Goal: Information Seeking & Learning: Check status

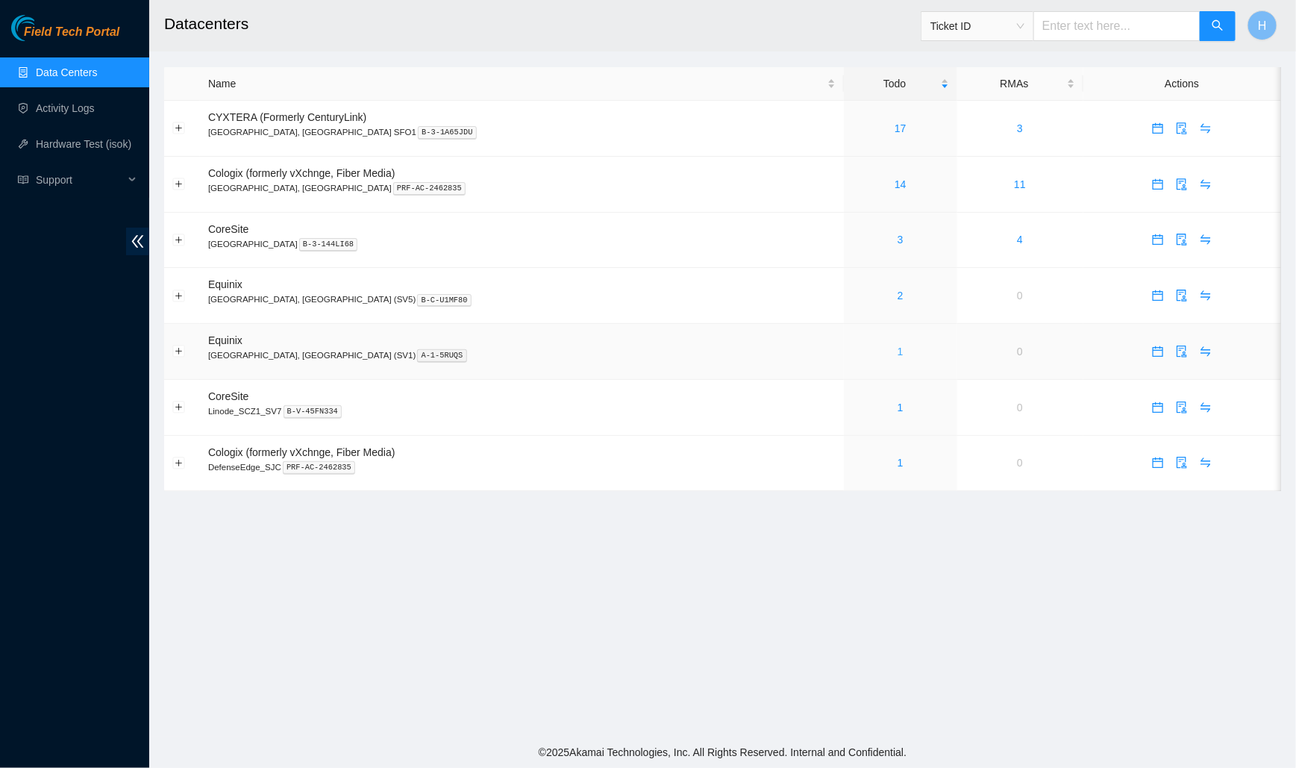
click at [898, 348] on link "1" at bounding box center [901, 351] width 6 height 12
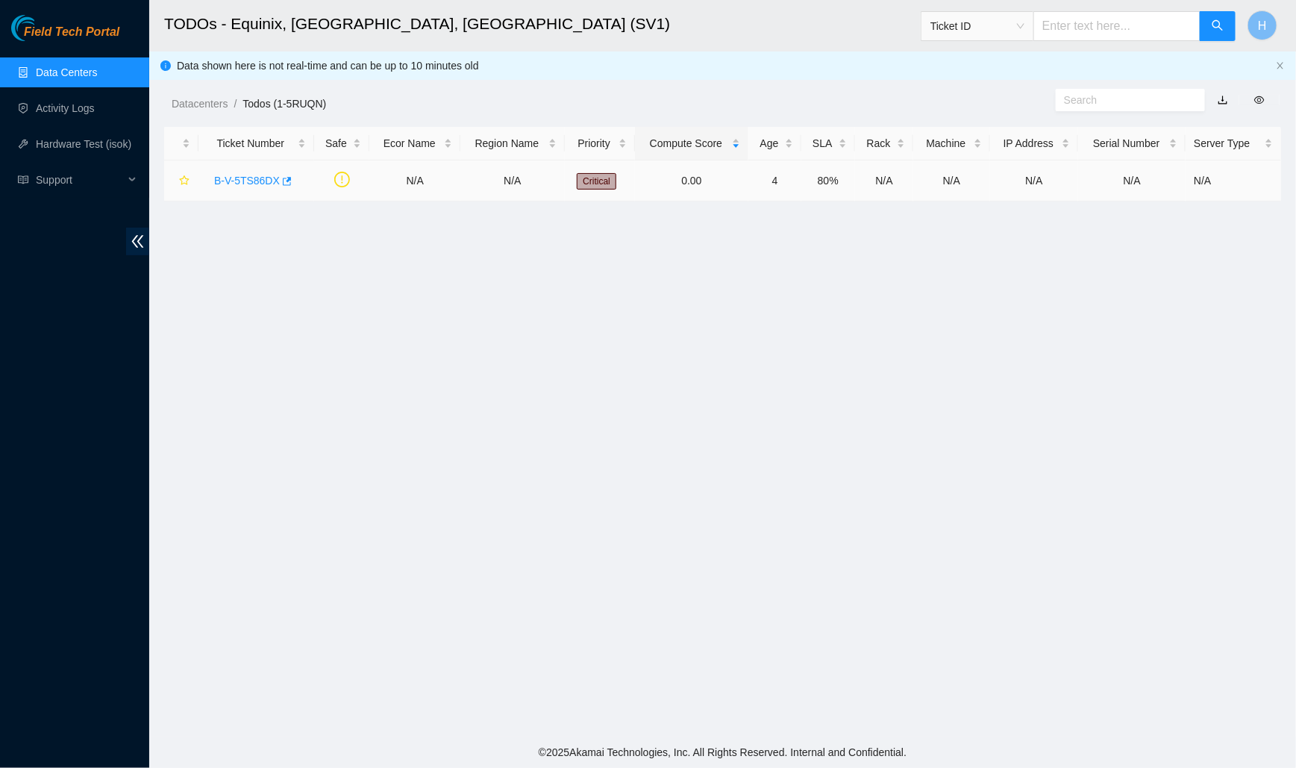
click at [254, 187] on div "B-V-5TS86DX" at bounding box center [256, 181] width 99 height 24
click at [254, 182] on link "B-V-5TS86DX" at bounding box center [247, 181] width 66 height 12
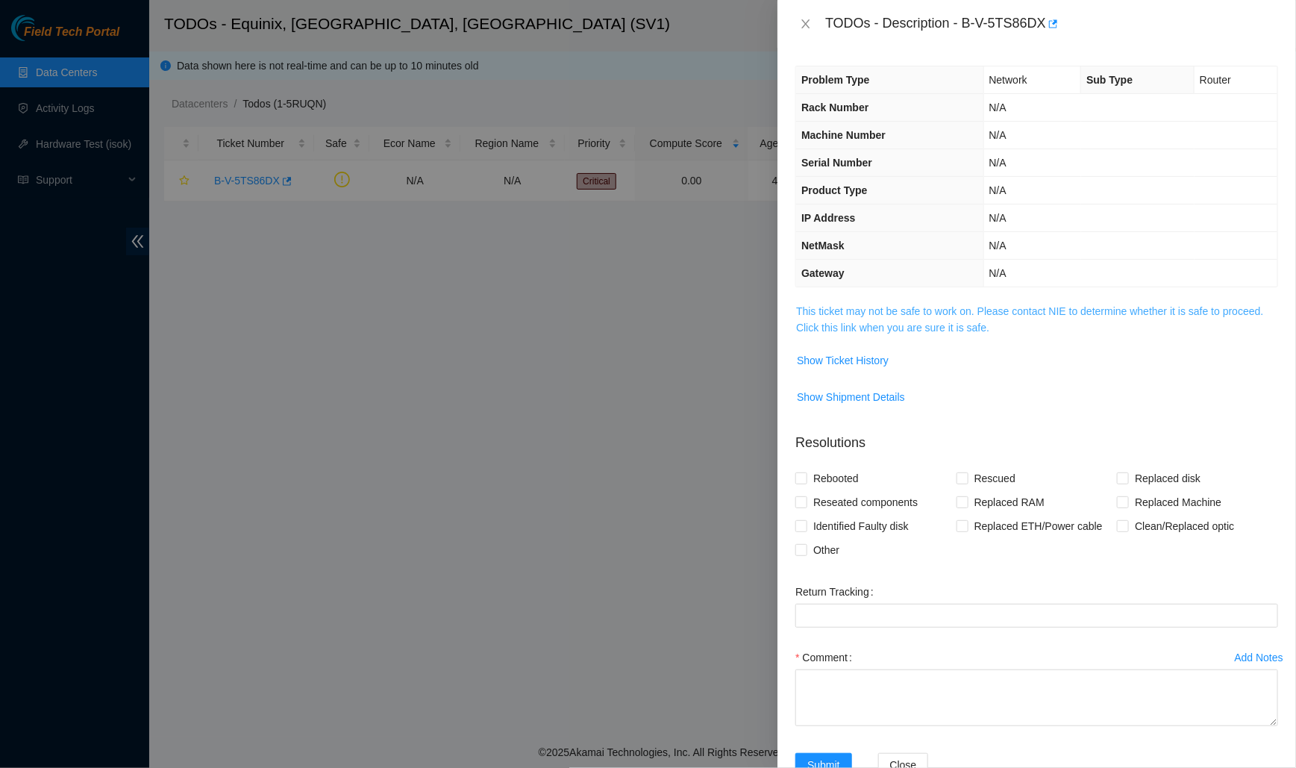
click at [819, 325] on link "This ticket may not be safe to work on. Please contact NIE to determine whether…" at bounding box center [1029, 319] width 467 height 28
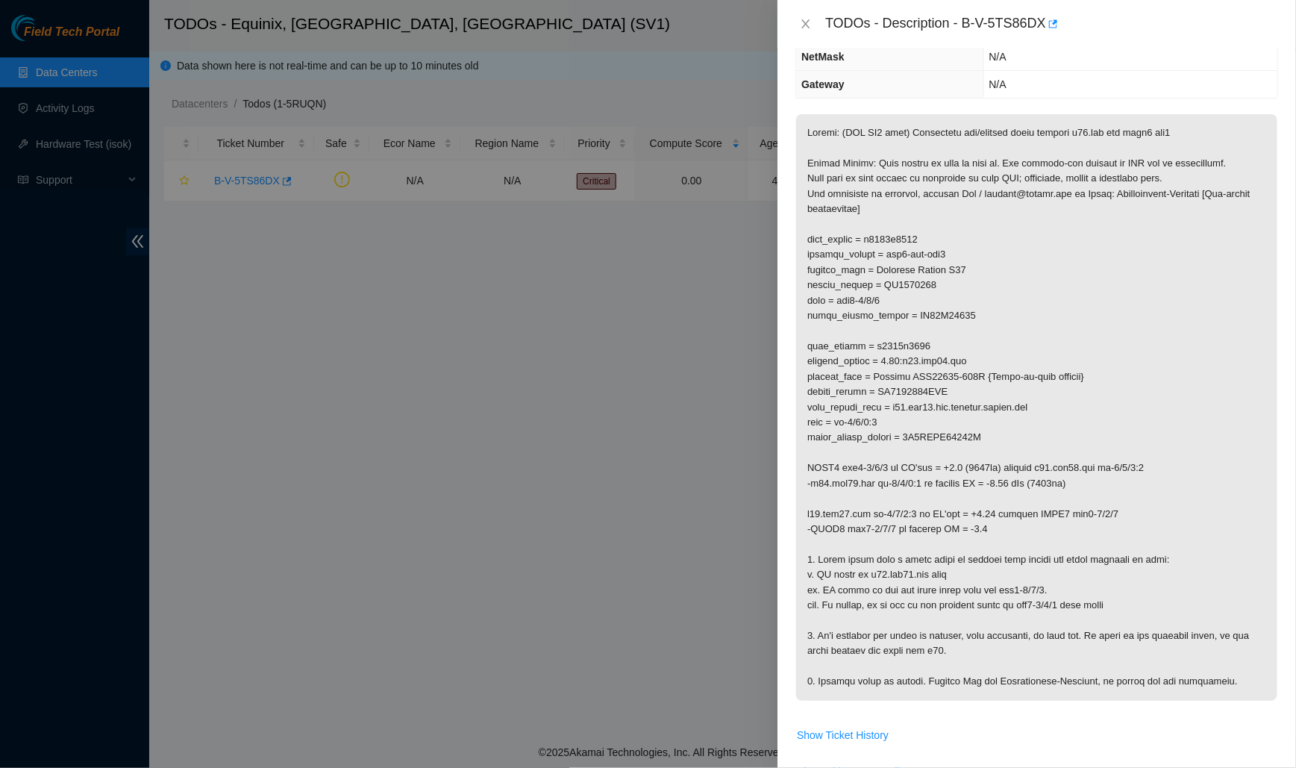
scroll to position [200, 0]
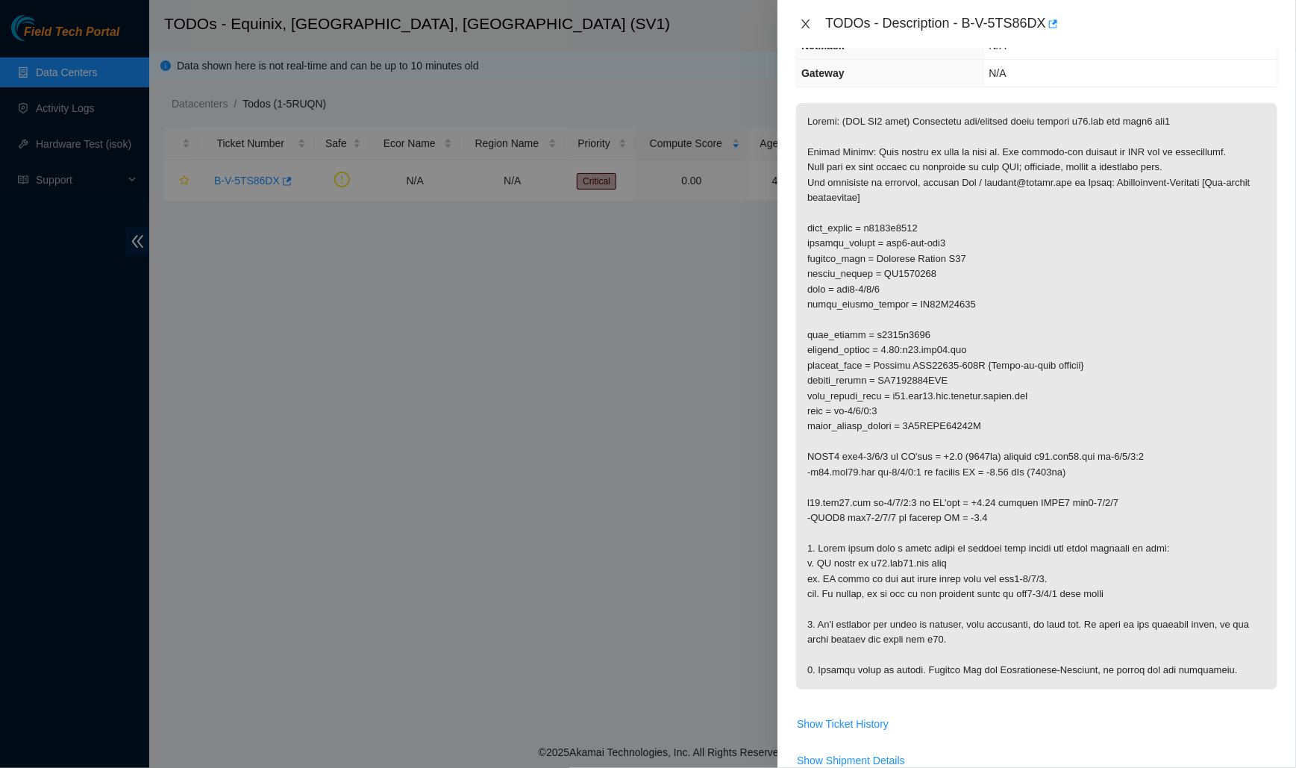
click at [801, 22] on icon "close" at bounding box center [806, 24] width 12 height 12
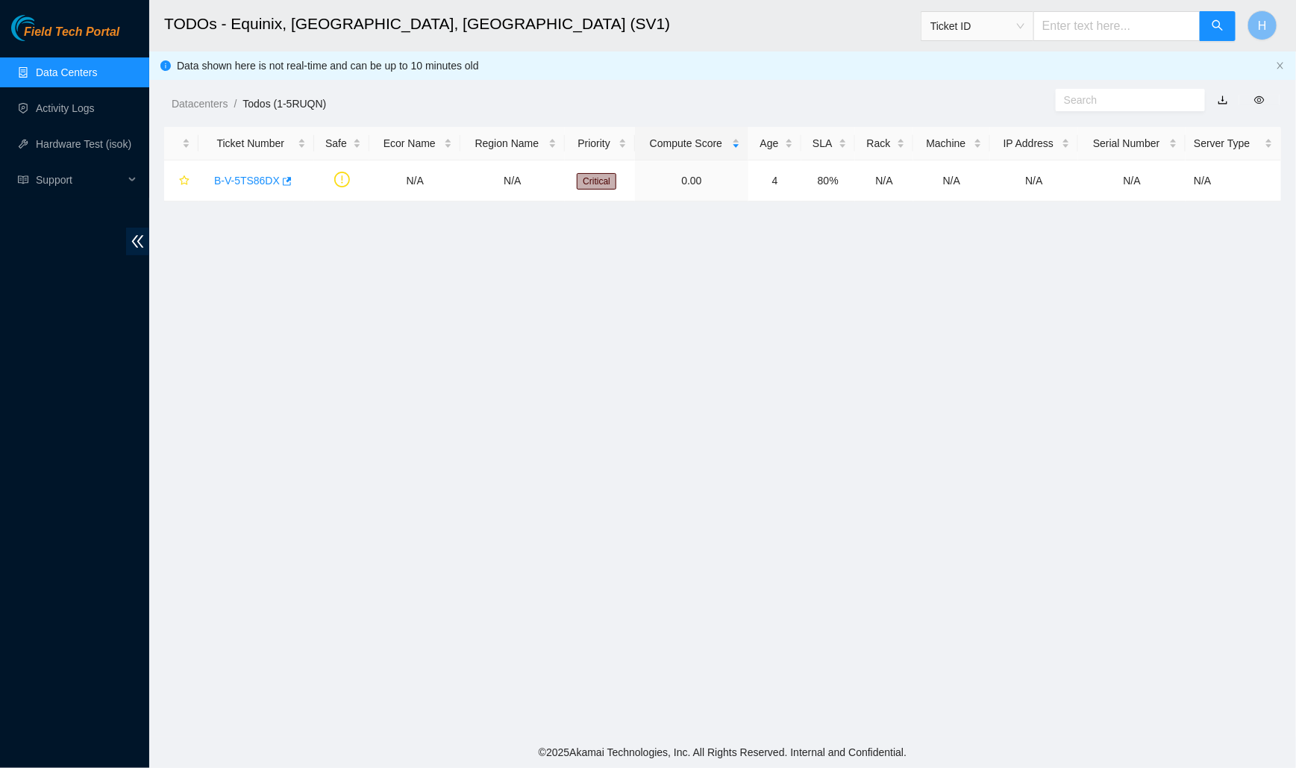
scroll to position [192, 0]
click at [87, 71] on link "Data Centers" at bounding box center [66, 72] width 61 height 12
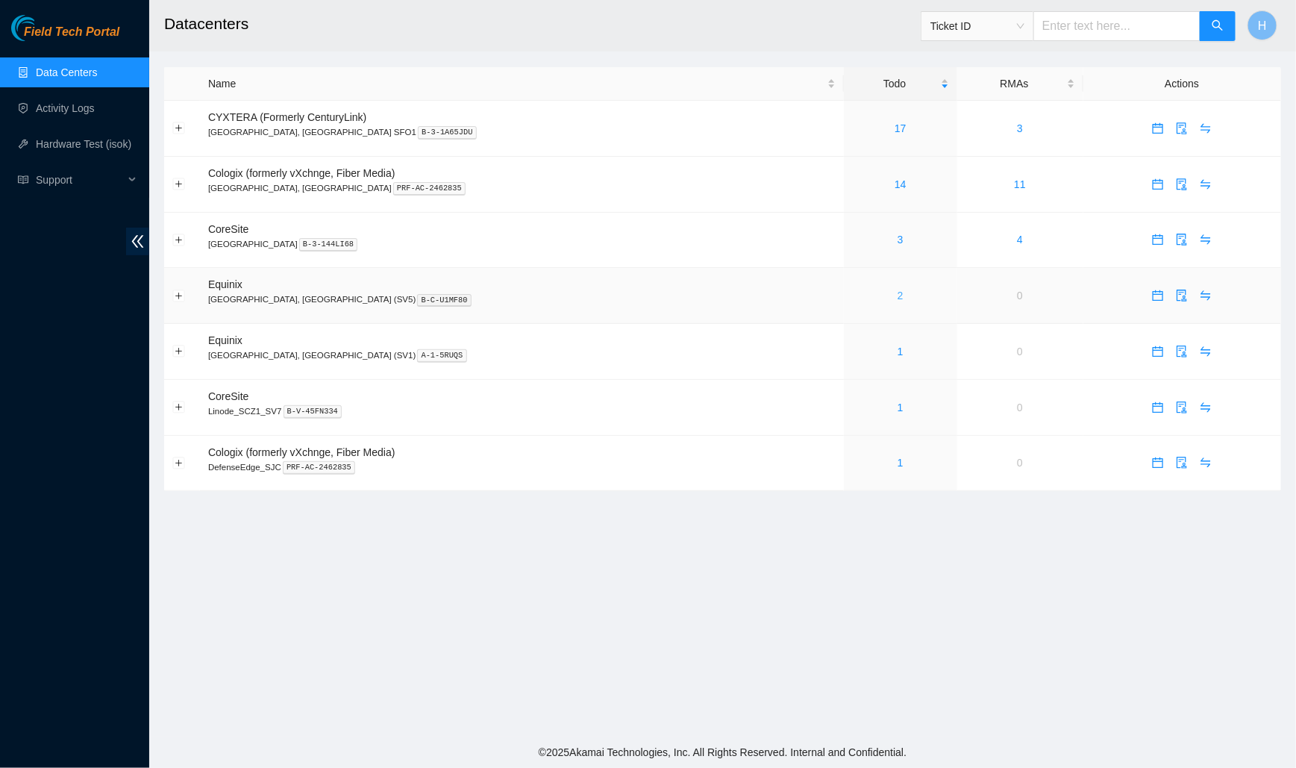
click at [898, 290] on link "2" at bounding box center [901, 296] width 6 height 12
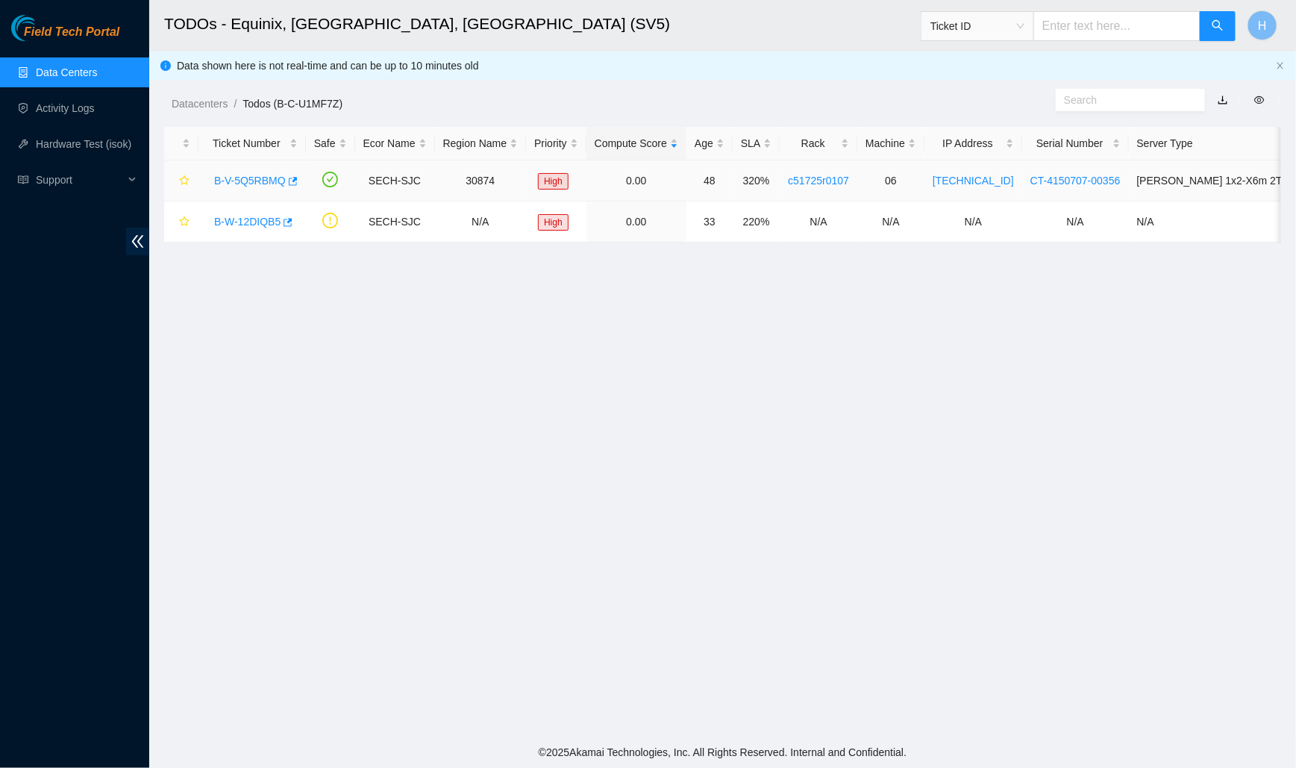
click at [256, 180] on link "B-V-5Q5RBMQ" at bounding box center [250, 181] width 72 height 12
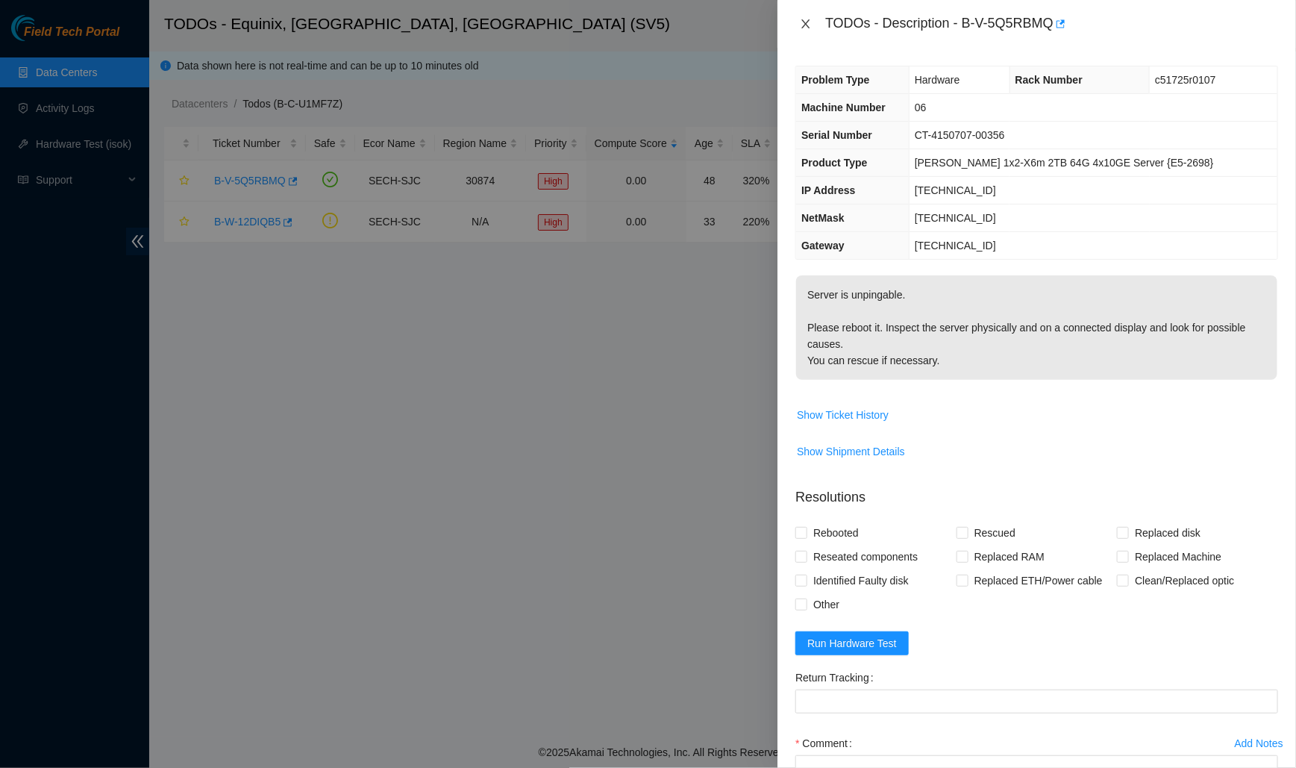
click at [801, 27] on icon "close" at bounding box center [806, 24] width 12 height 12
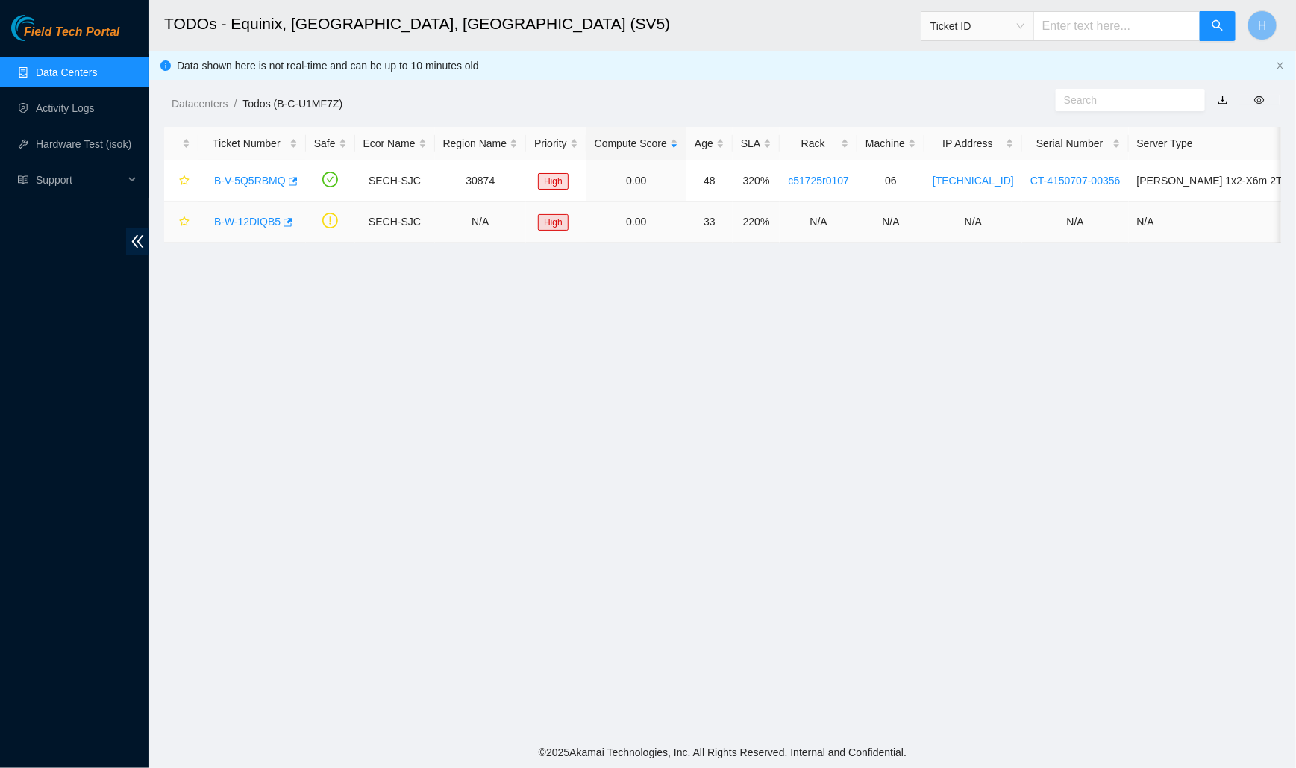
click at [247, 228] on div "B-W-12DIQB5" at bounding box center [252, 222] width 91 height 24
click at [243, 211] on div "B-W-12DIQB5" at bounding box center [252, 222] width 91 height 24
click at [246, 216] on link "B-W-12DIQB5" at bounding box center [247, 222] width 66 height 12
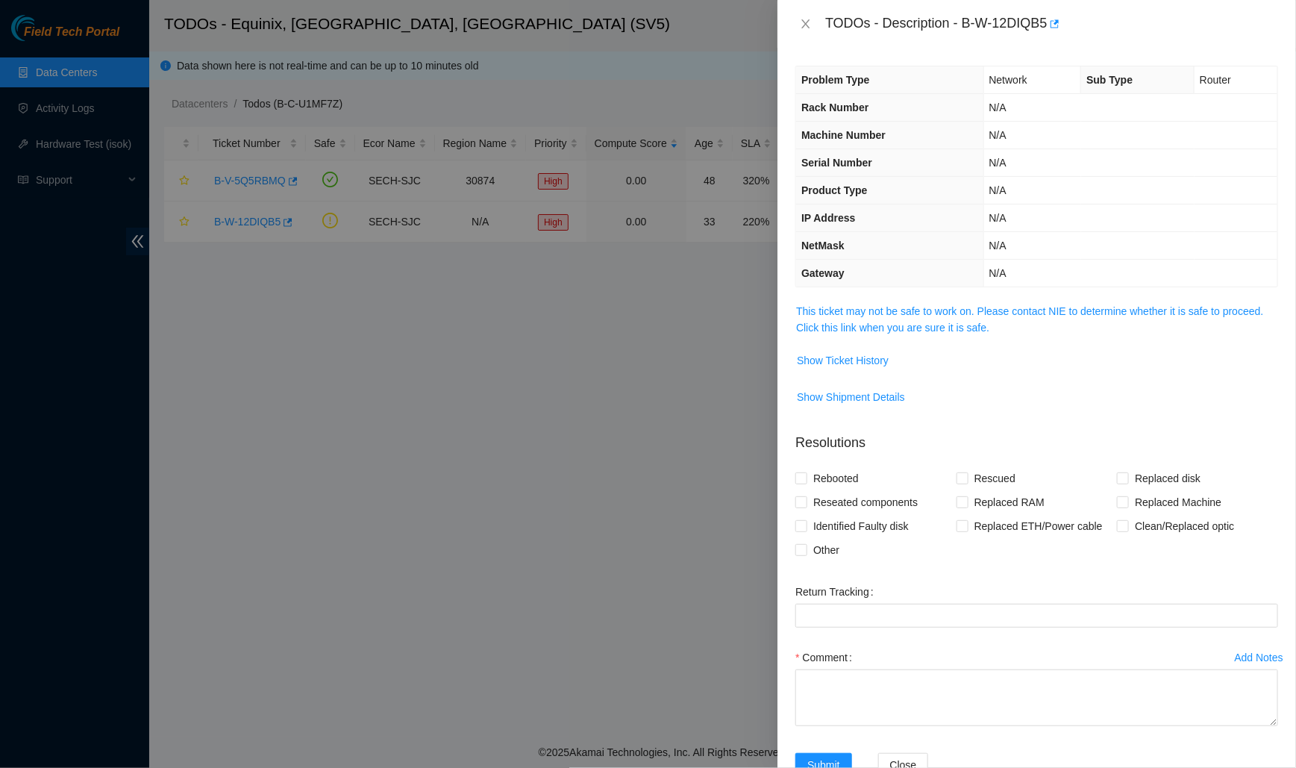
click at [1049, 22] on div "TODOs - Description - B-W-12DIQB5" at bounding box center [1051, 24] width 453 height 24
click at [1048, 22] on div "TODOs - Description - B-W-12DIQB5" at bounding box center [1051, 24] width 453 height 24
drag, startPoint x: 964, startPoint y: 23, endPoint x: 1051, endPoint y: 18, distance: 86.7
click at [1051, 18] on div "TODOs - Description - B-W-12DIQB5" at bounding box center [1051, 24] width 453 height 24
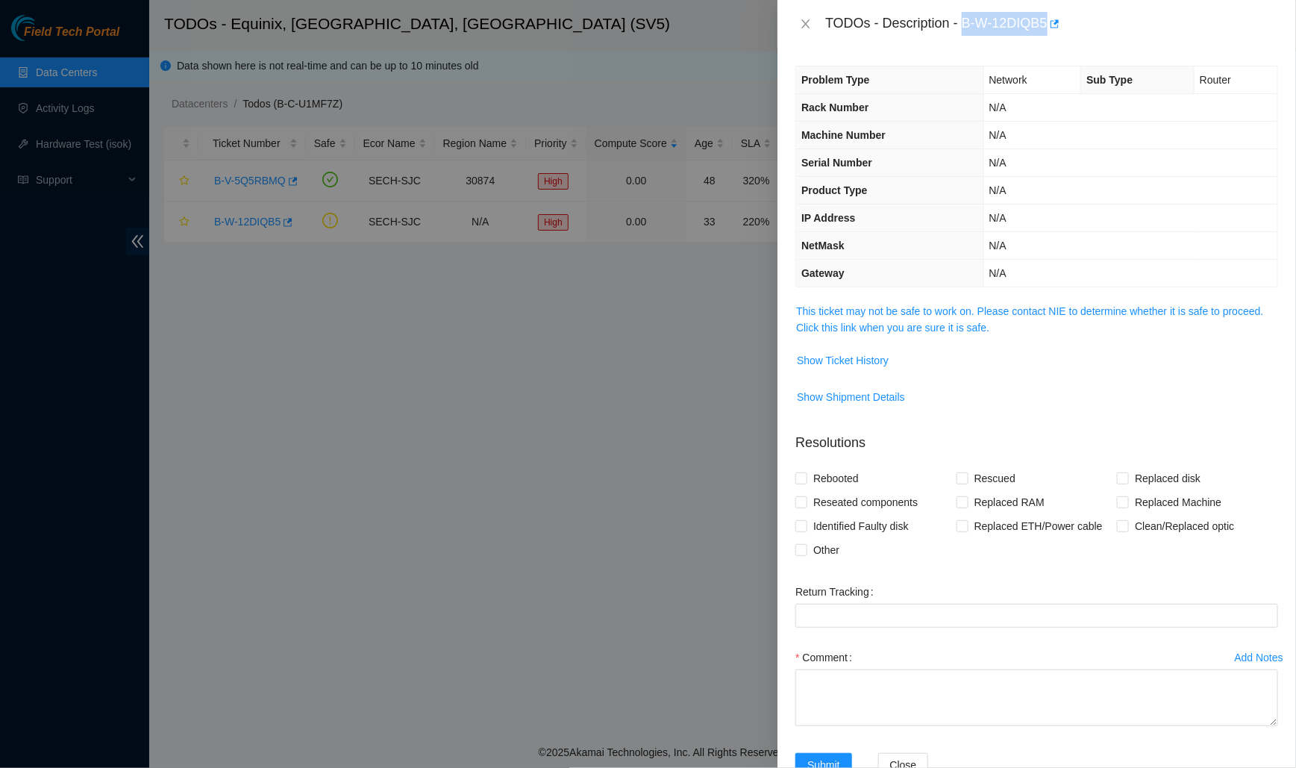
copy div "B-W-12DIQB5"
click at [885, 310] on link "This ticket may not be safe to work on. Please contact NIE to determine whether…" at bounding box center [1029, 319] width 467 height 28
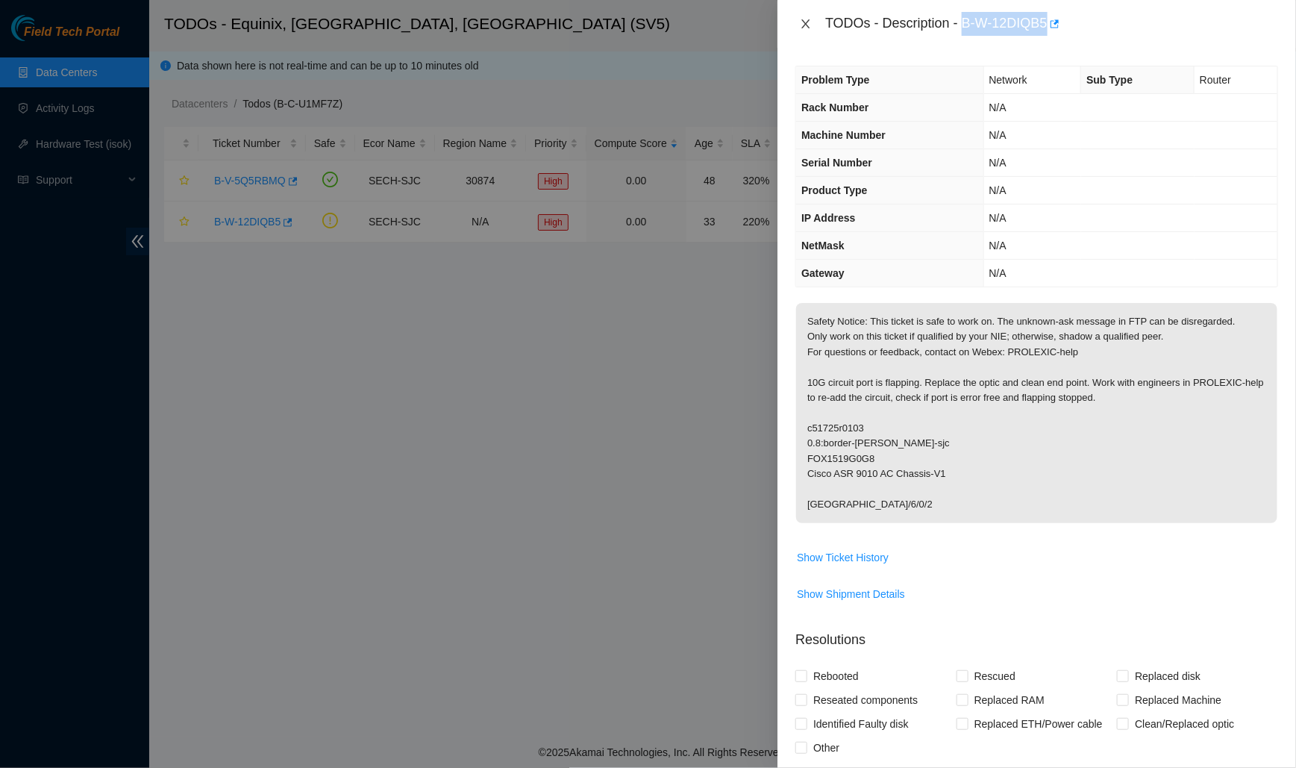
click at [801, 18] on icon "close" at bounding box center [806, 24] width 12 height 12
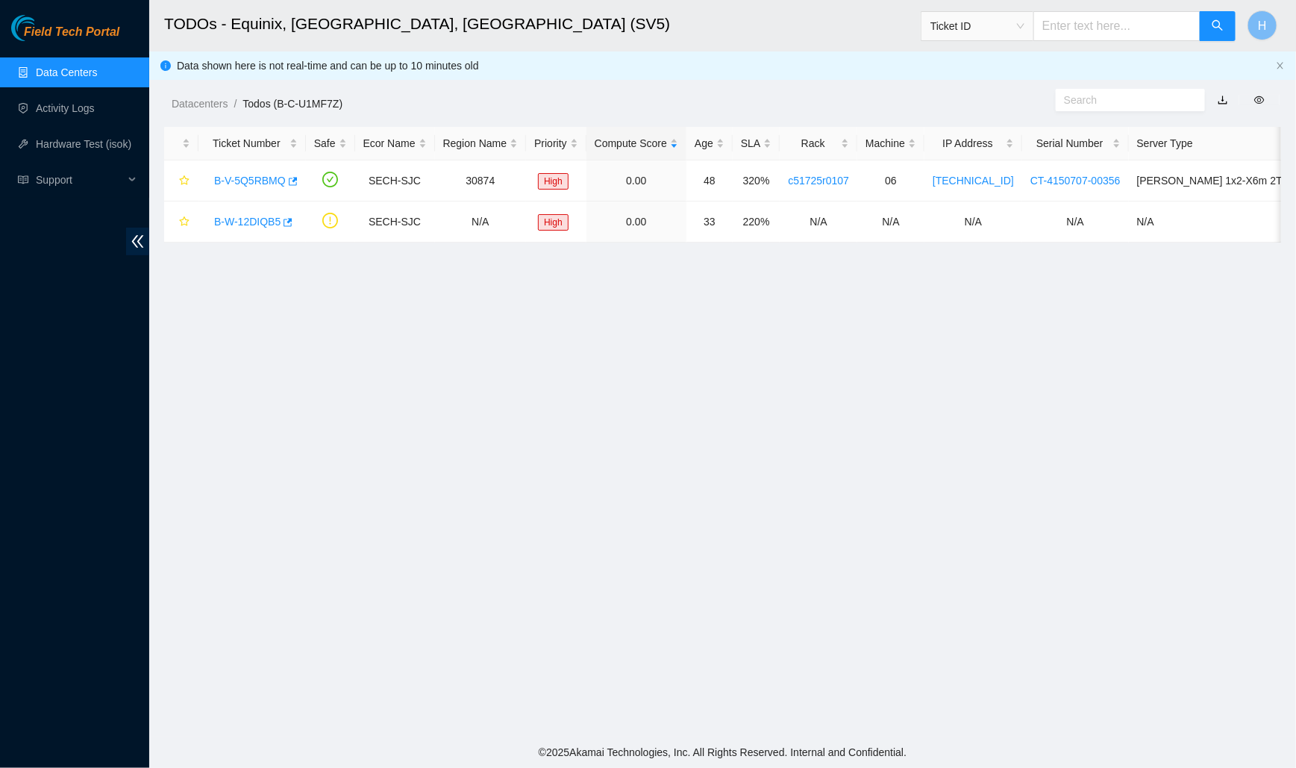
click at [67, 72] on link "Data Centers" at bounding box center [66, 72] width 61 height 12
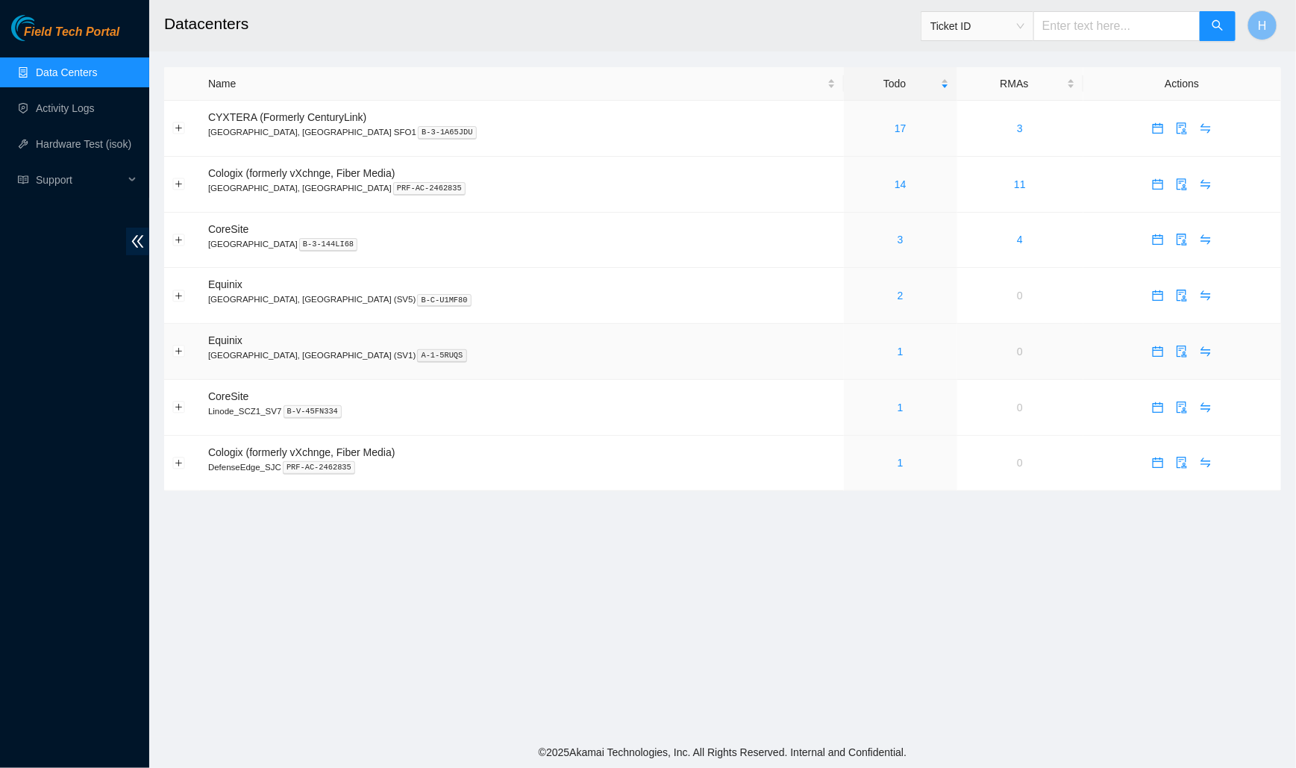
click at [852, 347] on div "1" at bounding box center [900, 351] width 97 height 16
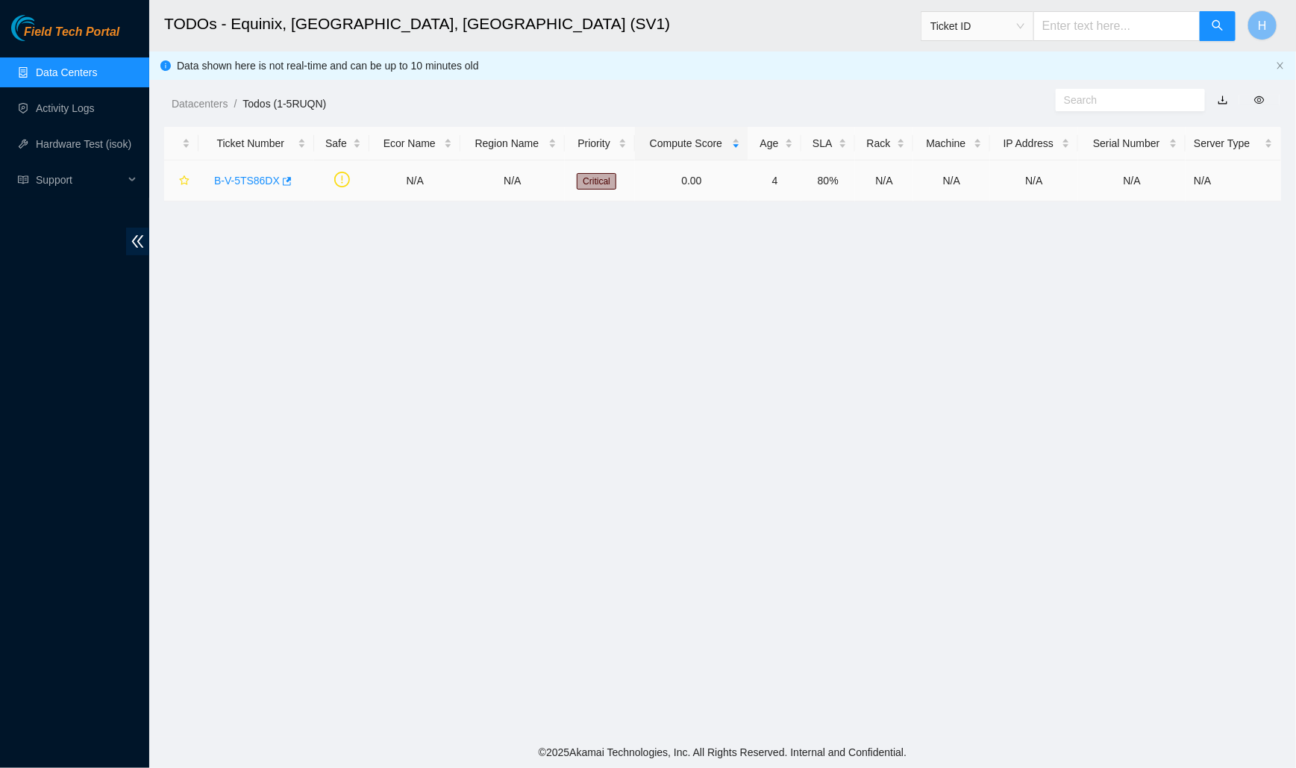
click at [236, 181] on link "B-V-5TS86DX" at bounding box center [247, 181] width 66 height 12
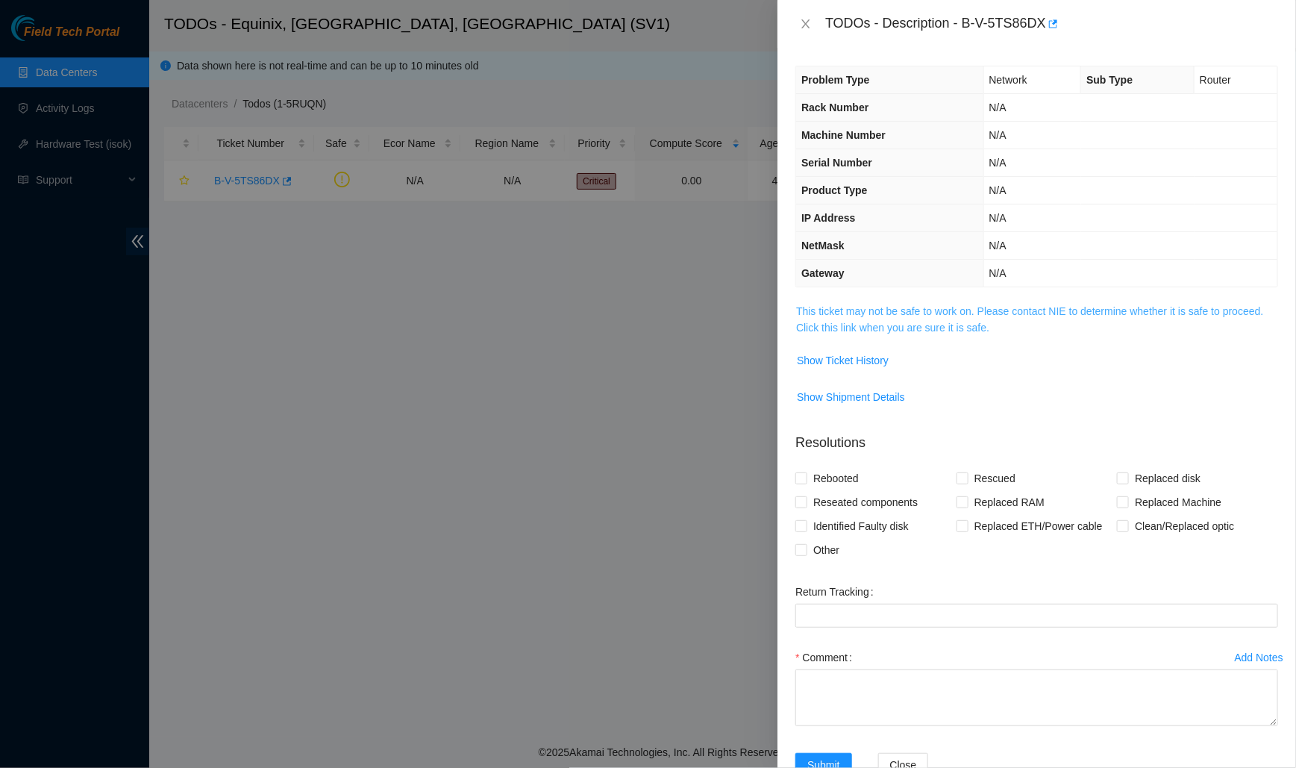
click at [879, 321] on link "This ticket may not be safe to work on. Please contact NIE to determine whether…" at bounding box center [1029, 319] width 467 height 28
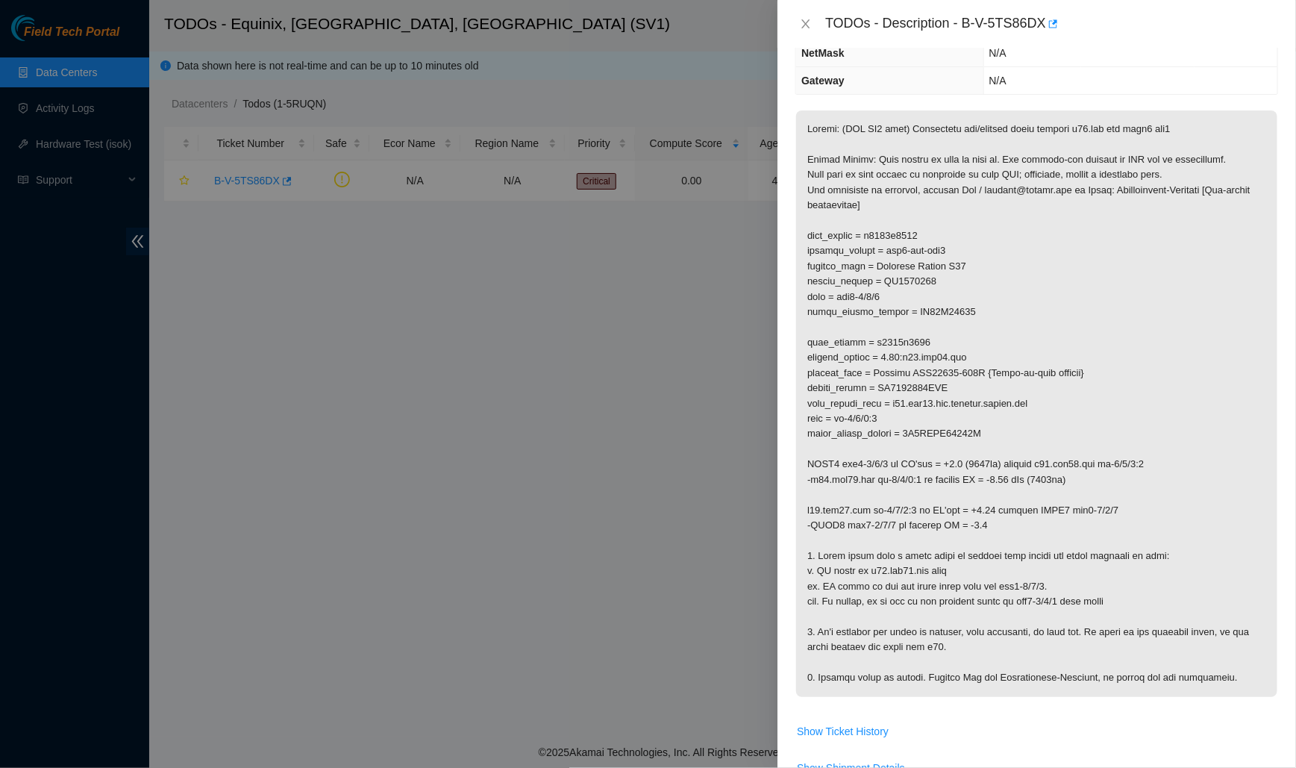
scroll to position [198, 0]
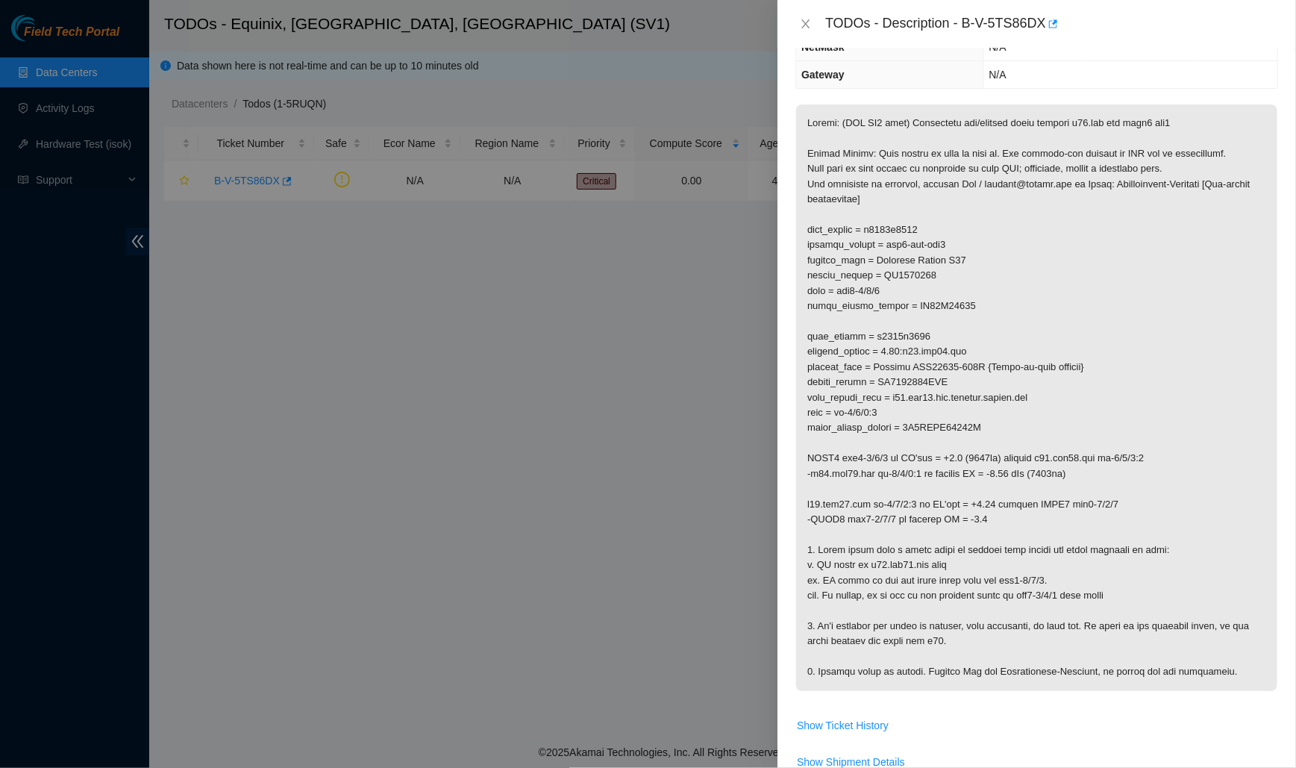
click at [1046, 22] on div "TODOs - Description - B-V-5TS86DX" at bounding box center [1051, 24] width 453 height 24
drag, startPoint x: 966, startPoint y: 16, endPoint x: 1051, endPoint y: 14, distance: 85.1
click at [1051, 14] on div "TODOs - Description - B-V-5TS86DX" at bounding box center [1051, 24] width 453 height 24
copy div "B-V-5TS86DX"
drag, startPoint x: 1062, startPoint y: 451, endPoint x: 1171, endPoint y: 454, distance: 109.7
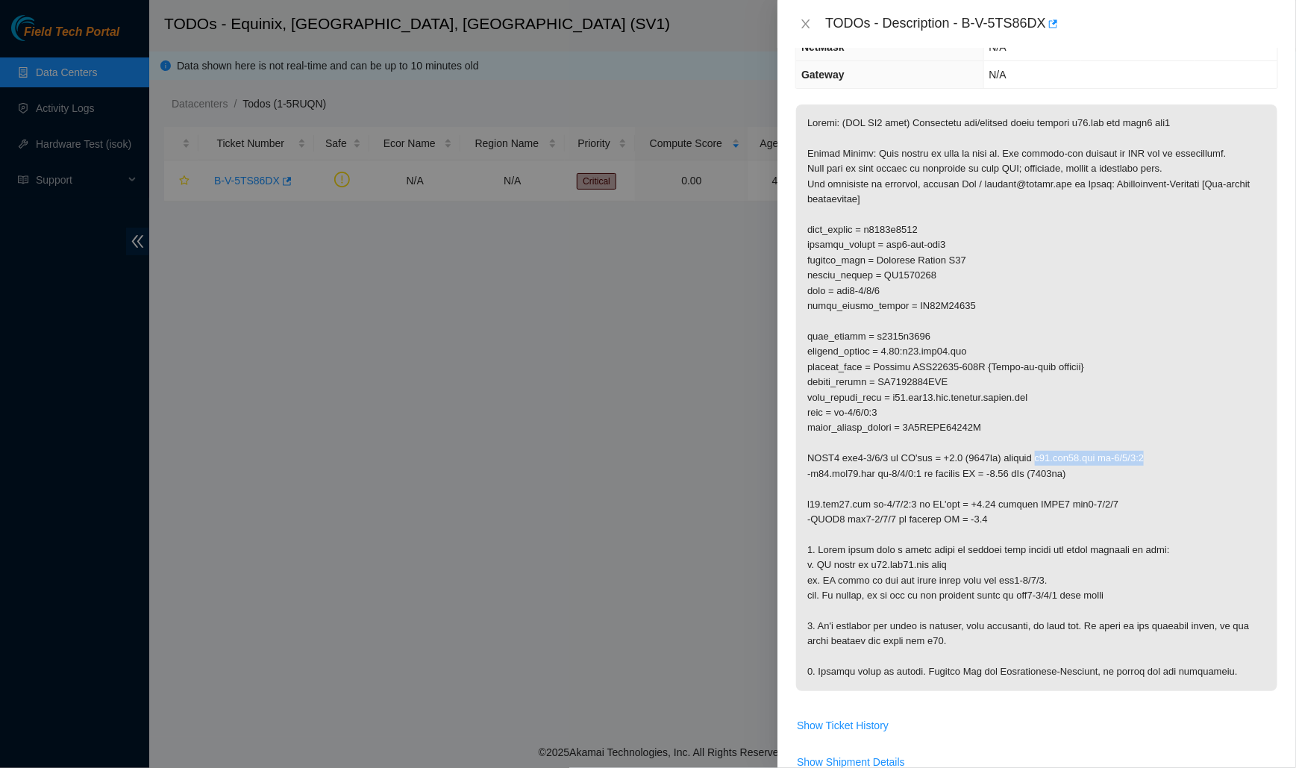
click at [1171, 454] on p at bounding box center [1036, 397] width 481 height 586
copy p "r11.sjc01.ien et-0/1/0:1"
click at [804, 22] on icon "close" at bounding box center [806, 23] width 8 height 9
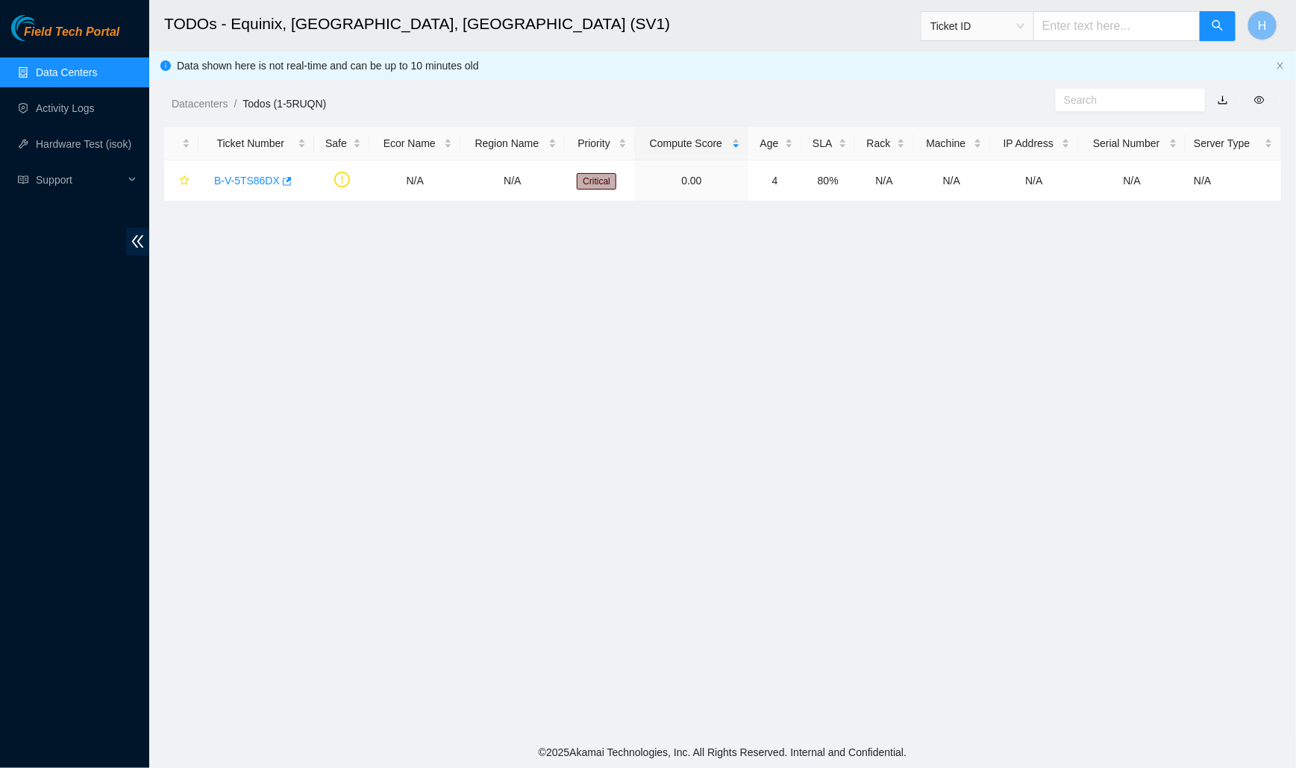
scroll to position [192, 0]
click at [248, 179] on link "B-V-5TS86DX" at bounding box center [247, 181] width 66 height 12
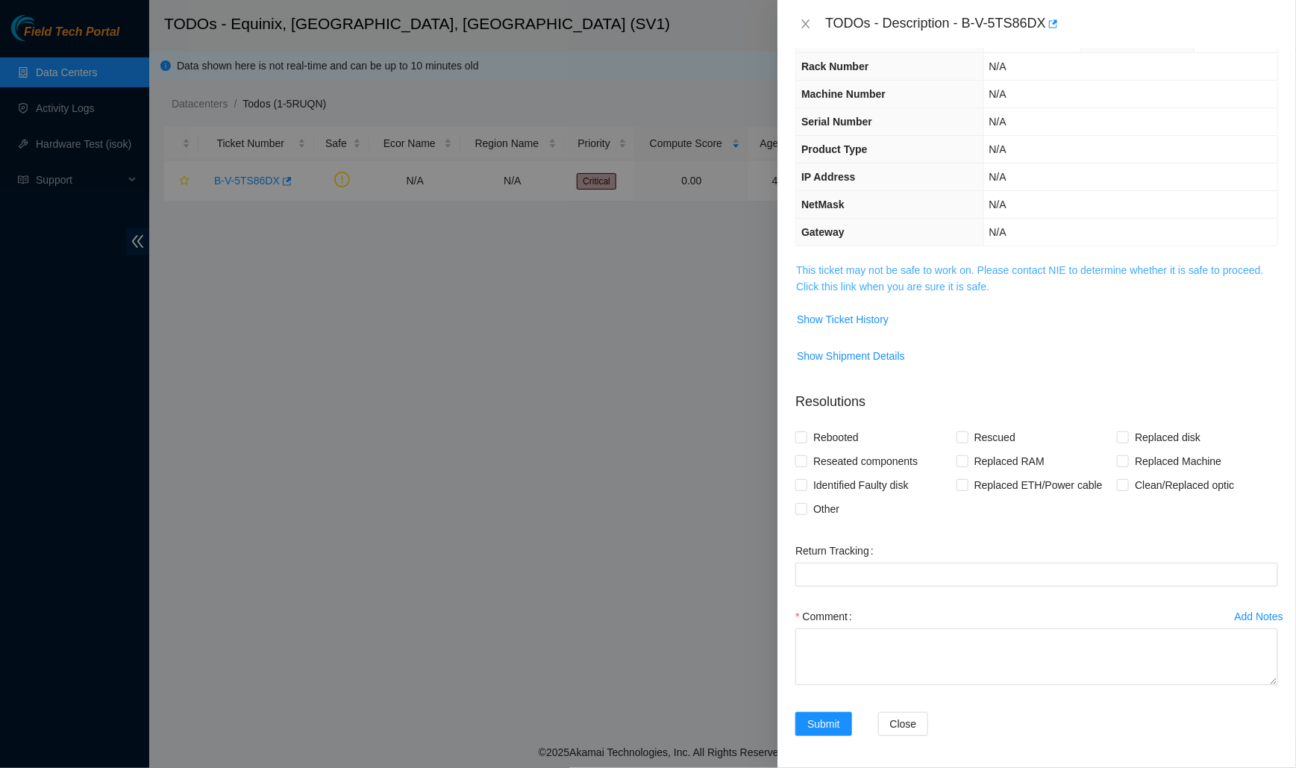
click at [865, 284] on link "This ticket may not be safe to work on. Please contact NIE to determine whether…" at bounding box center [1029, 278] width 467 height 28
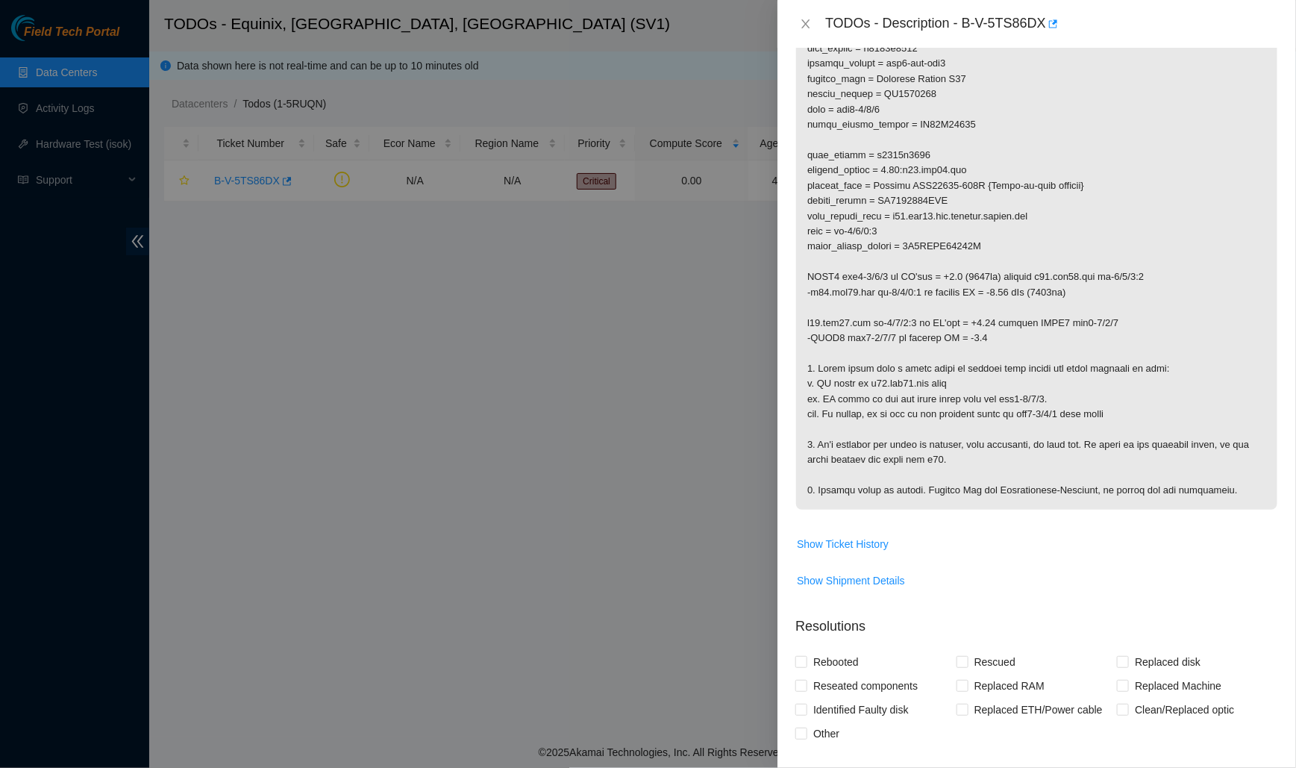
scroll to position [395, 0]
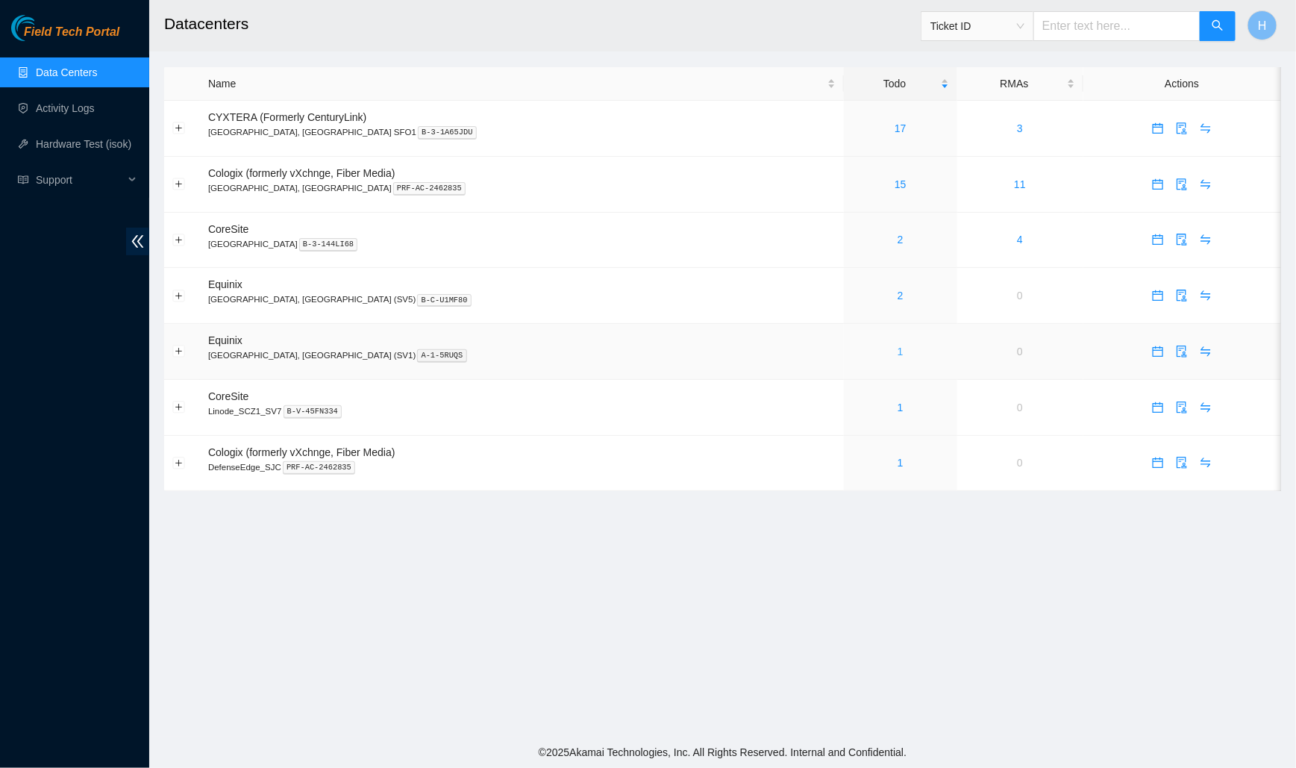
click at [898, 351] on link "1" at bounding box center [901, 351] width 6 height 12
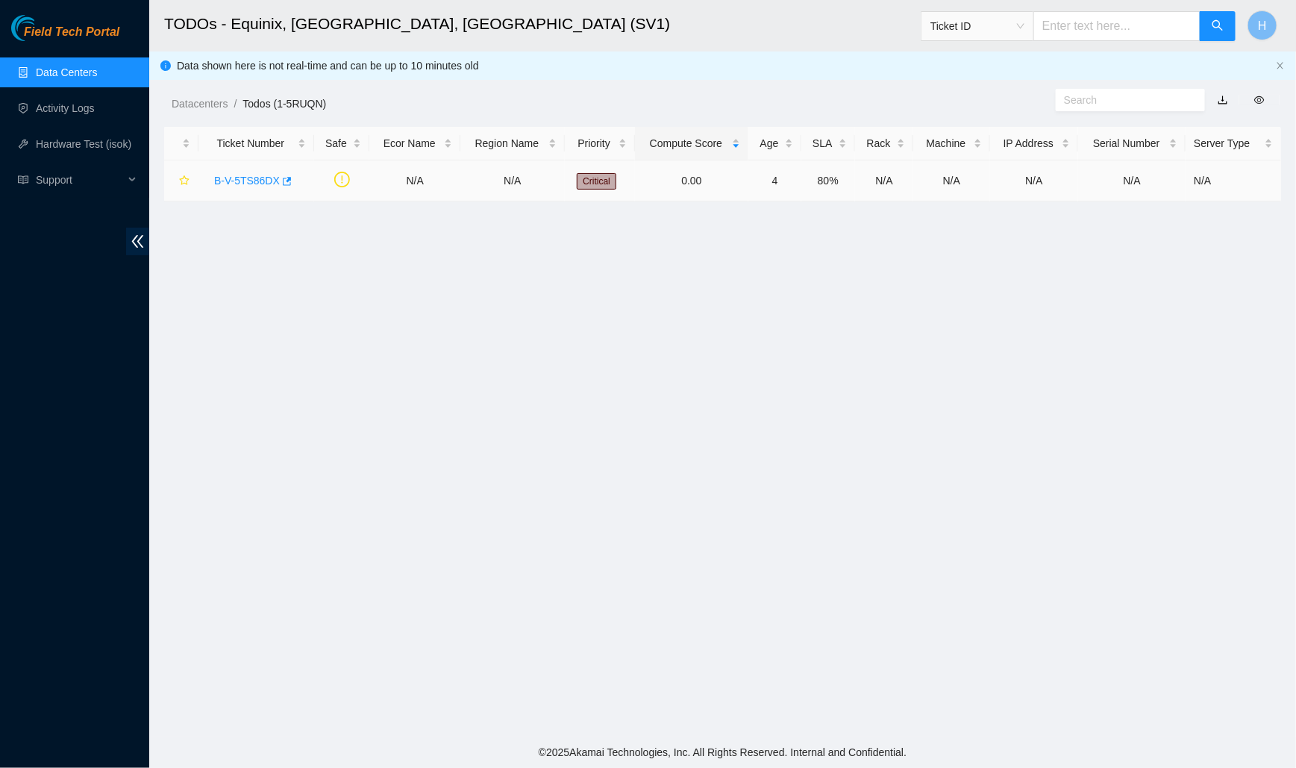
click at [245, 192] on div "B-V-5TS86DX" at bounding box center [256, 181] width 99 height 24
click at [245, 184] on link "B-V-5TS86DX" at bounding box center [247, 181] width 66 height 12
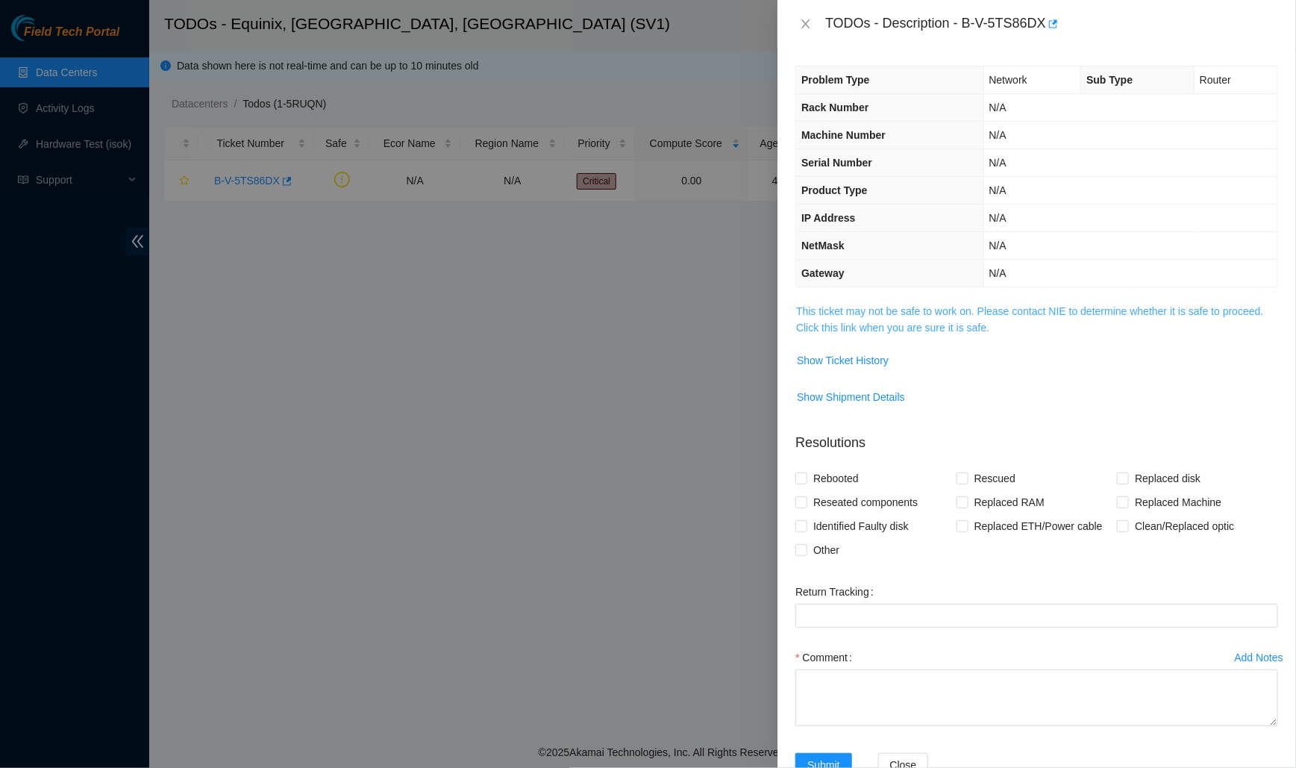
click at [861, 310] on link "This ticket may not be safe to work on. Please contact NIE to determine whether…" at bounding box center [1029, 319] width 467 height 28
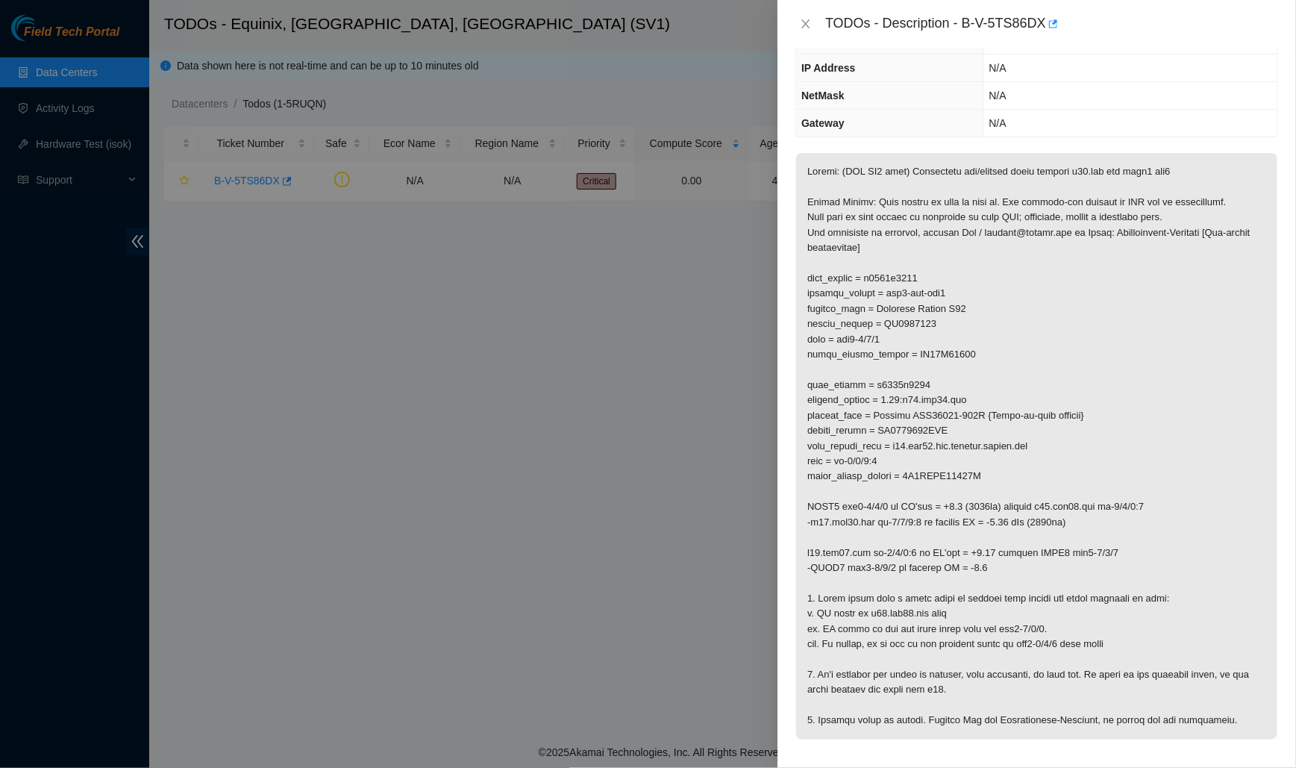
scroll to position [285, 0]
